Goal: Task Accomplishment & Management: Complete application form

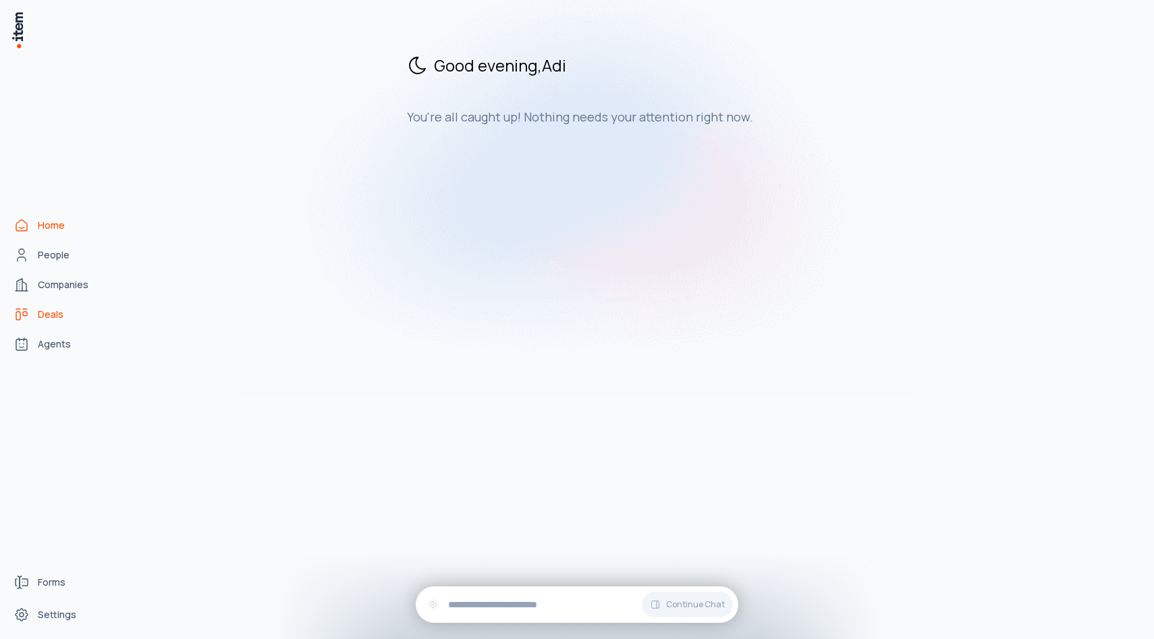
click at [57, 315] on span "Deals" at bounding box center [51, 314] width 26 height 13
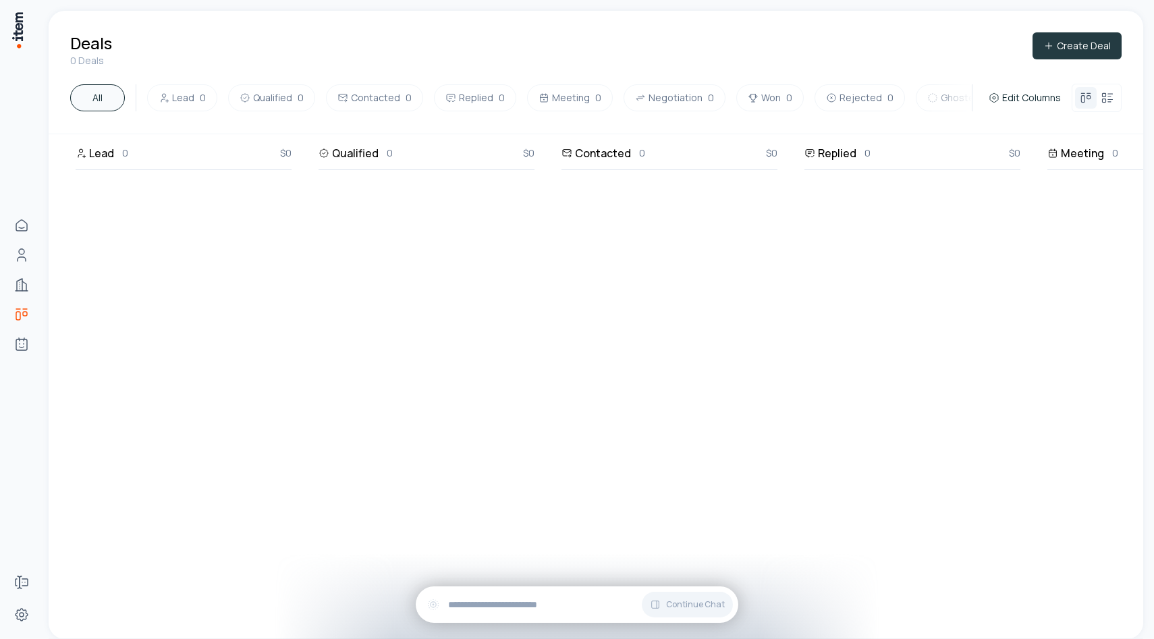
click at [1073, 56] on button "Create Deal" at bounding box center [1077, 45] width 89 height 27
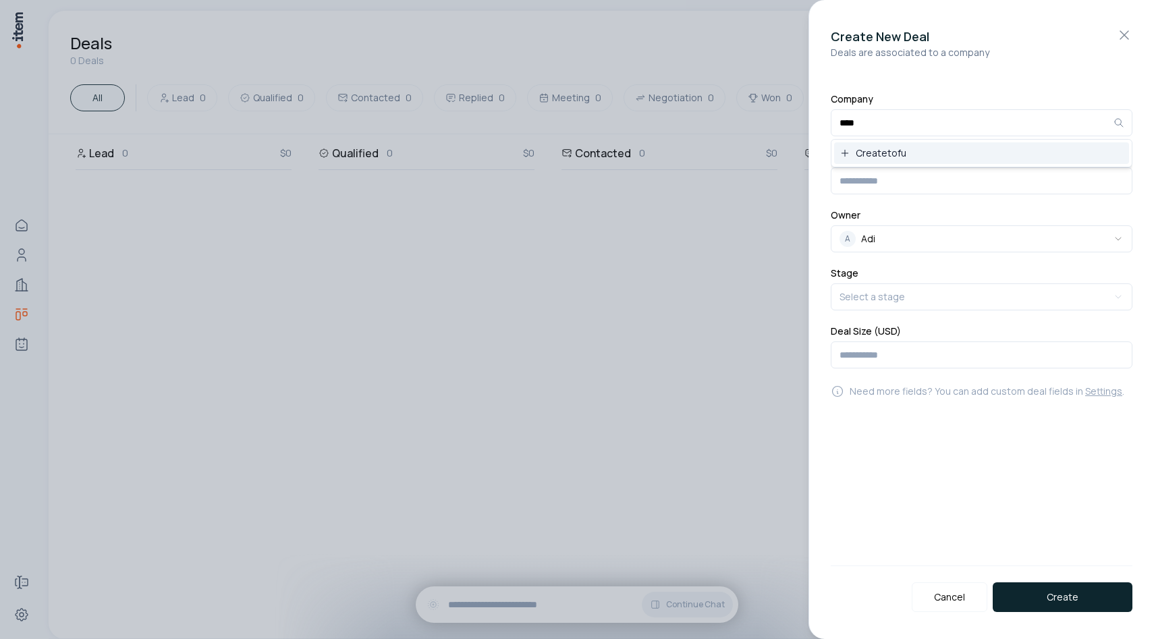
click at [888, 151] on span "Create tofu" at bounding box center [881, 152] width 51 height 13
type input "**********"
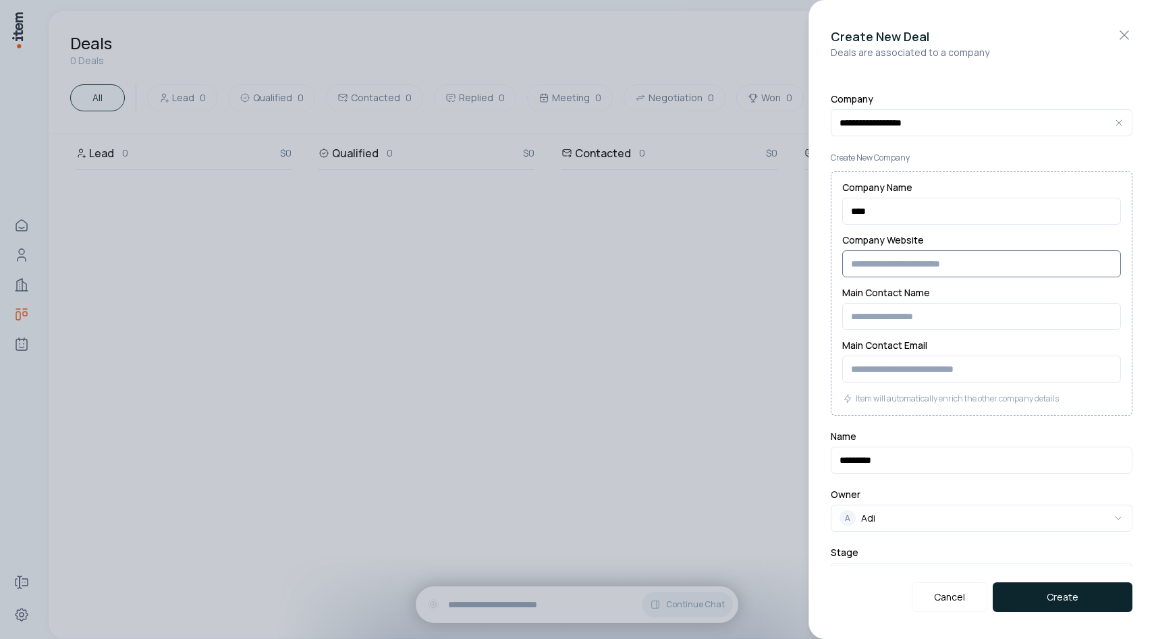
click at [900, 267] on input "Company Website" at bounding box center [981, 263] width 279 height 27
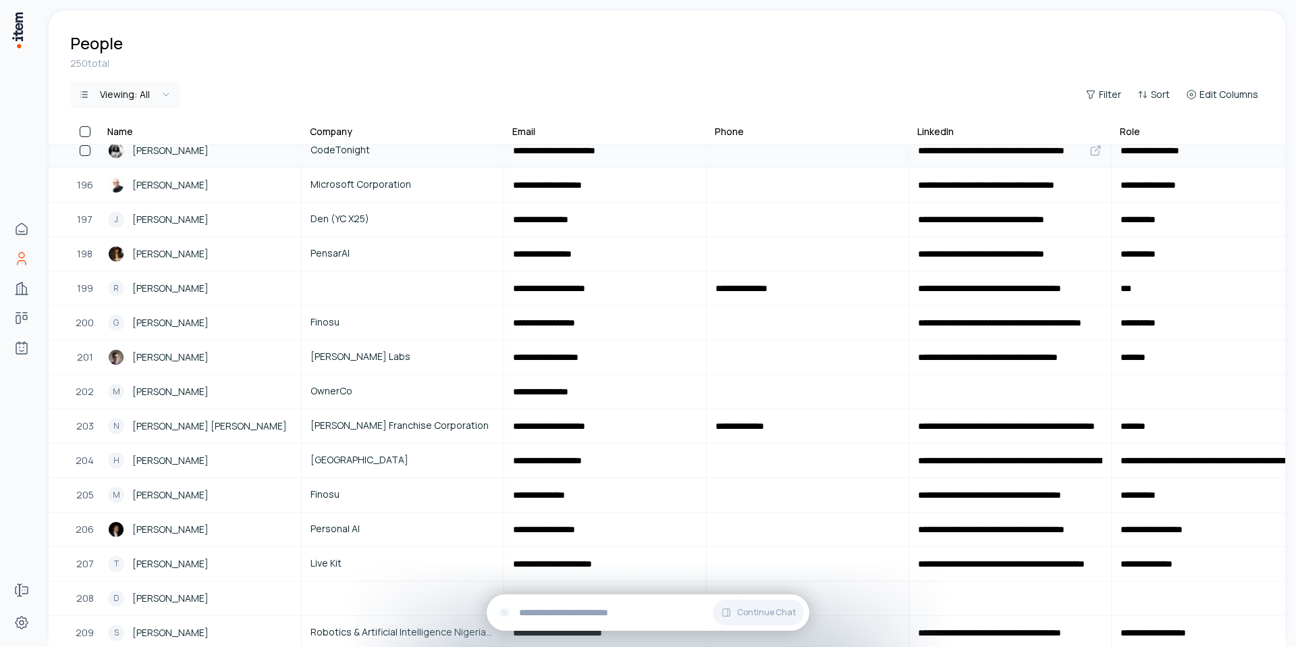
scroll to position [6933, 0]
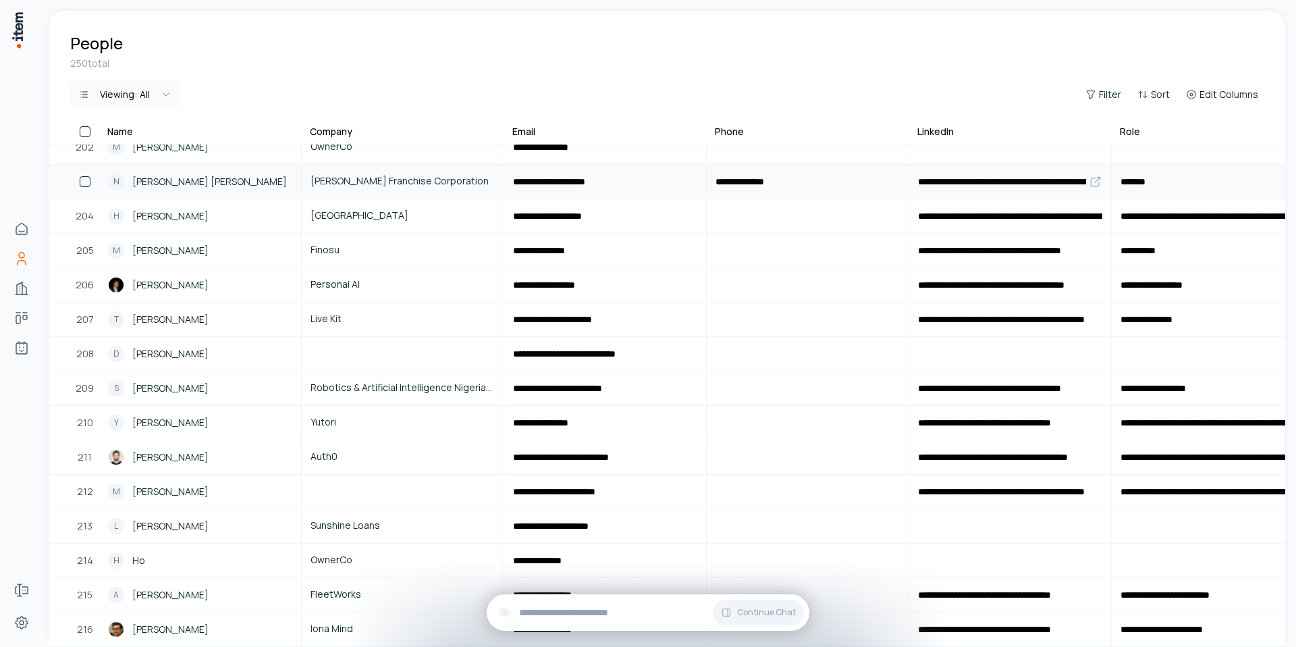
click at [390, 188] on link "[PERSON_NAME] Franchise Corporation" at bounding box center [402, 181] width 200 height 32
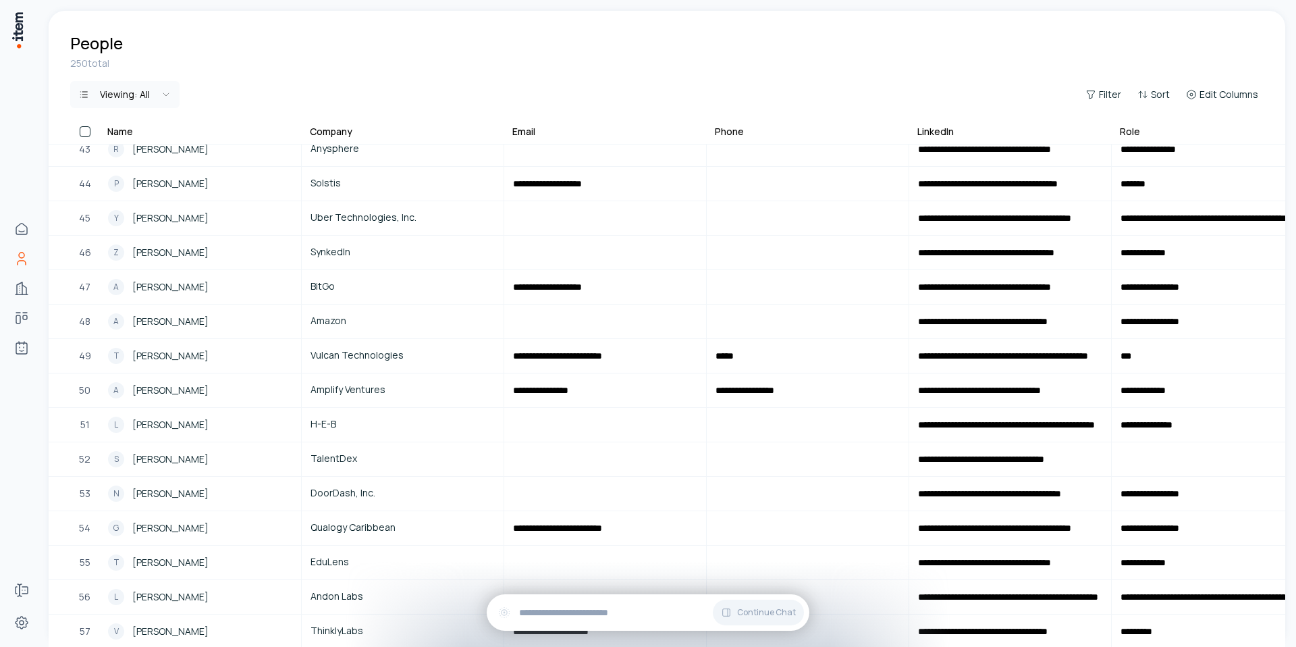
scroll to position [1459, 0]
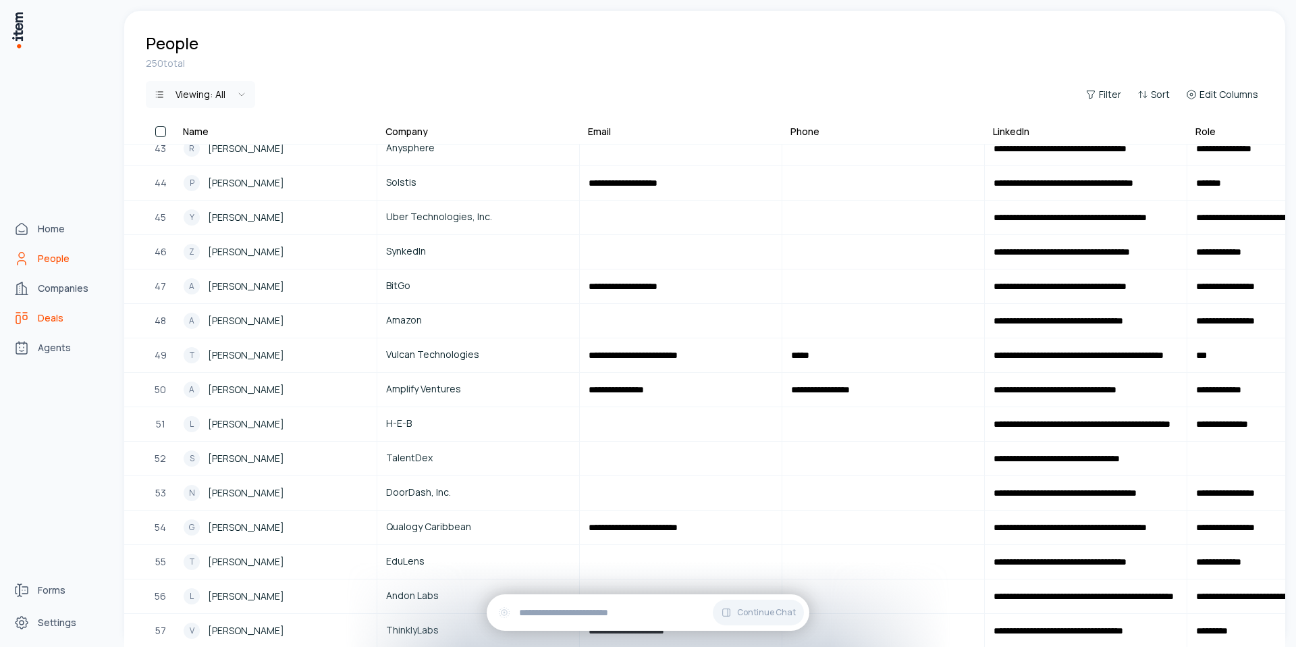
click at [44, 325] on link "Deals" at bounding box center [59, 317] width 103 height 27
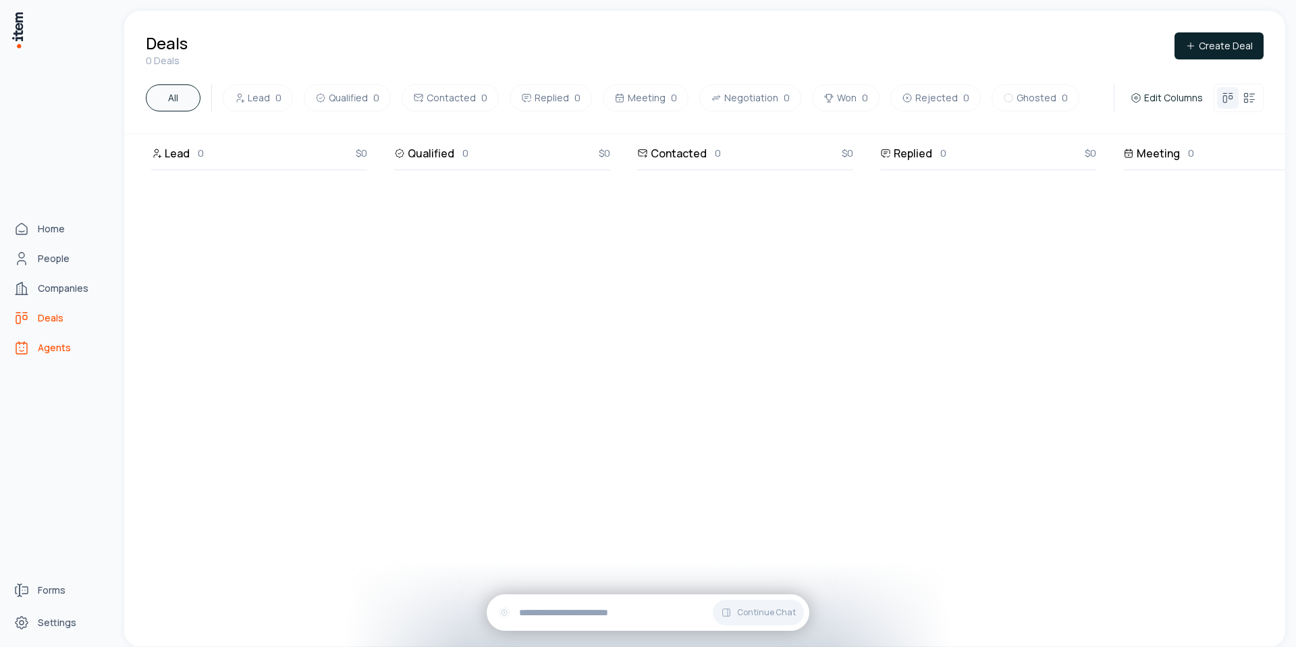
click at [36, 342] on link "Agents" at bounding box center [59, 347] width 103 height 27
